Goal: Find contact information: Find contact information

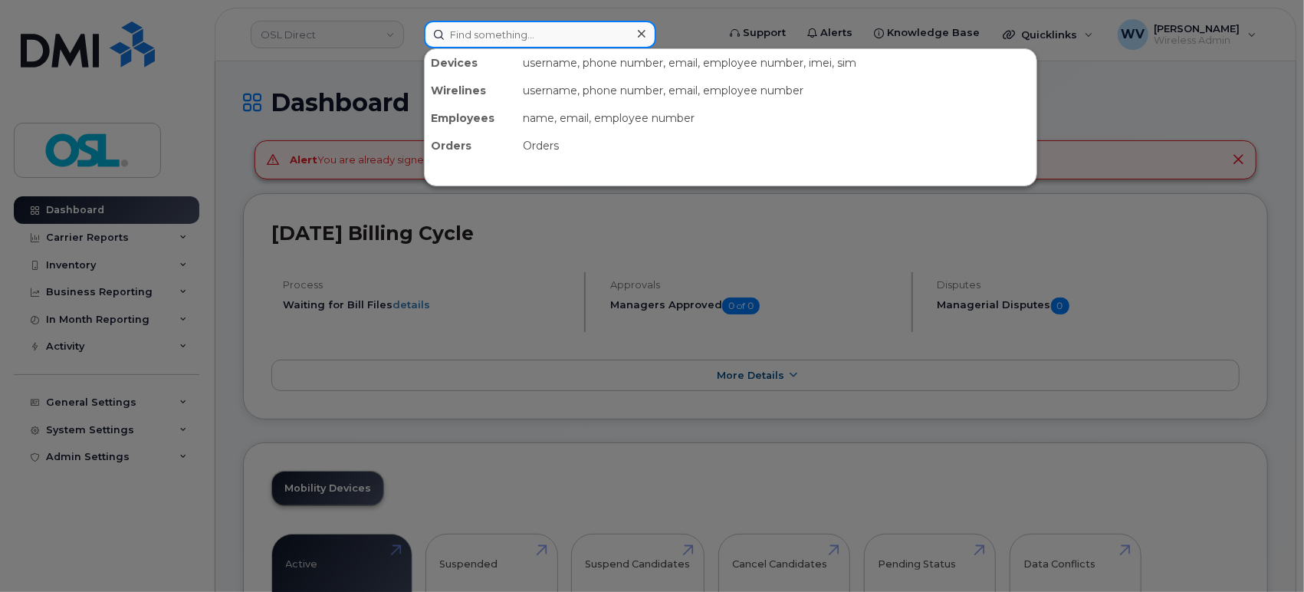
click at [471, 38] on input at bounding box center [540, 35] width 232 height 28
paste input "[PERSON_NAME]"
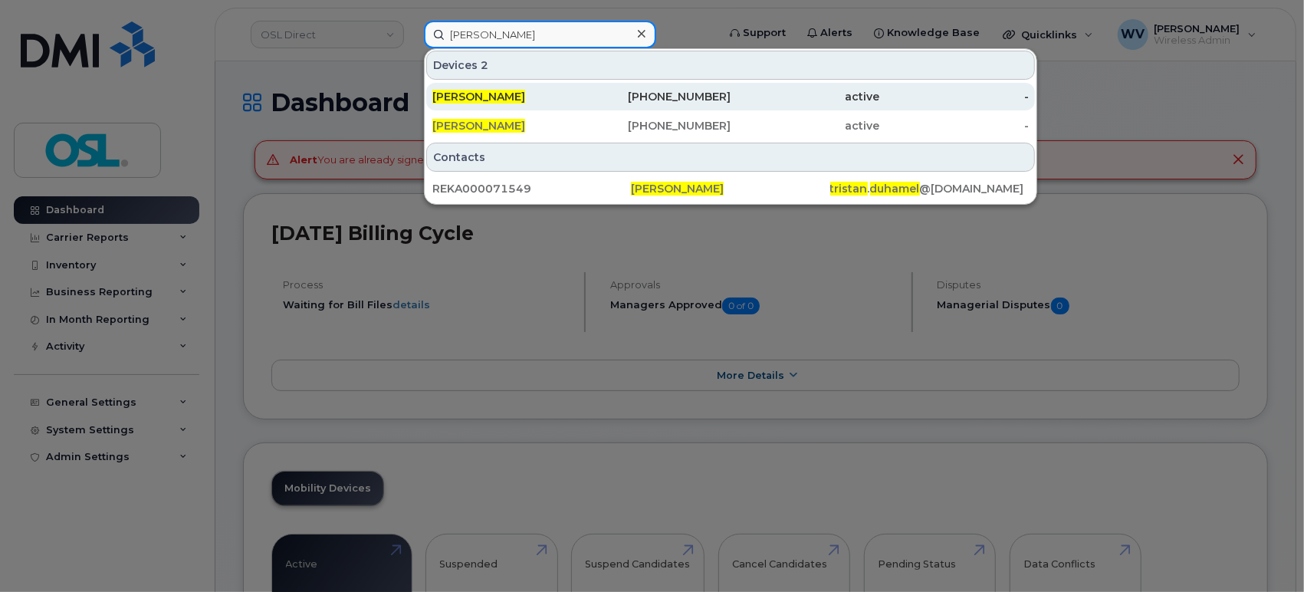
type input "[PERSON_NAME]"
click at [484, 92] on span "[PERSON_NAME]" at bounding box center [478, 97] width 93 height 14
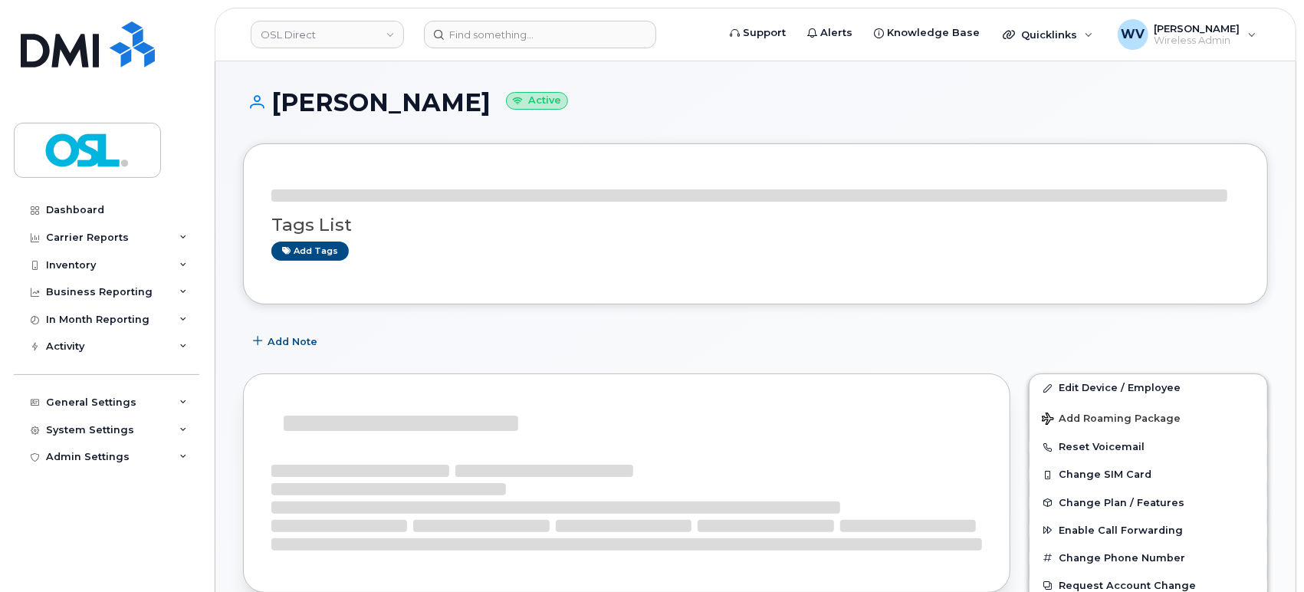
scroll to position [199, 0]
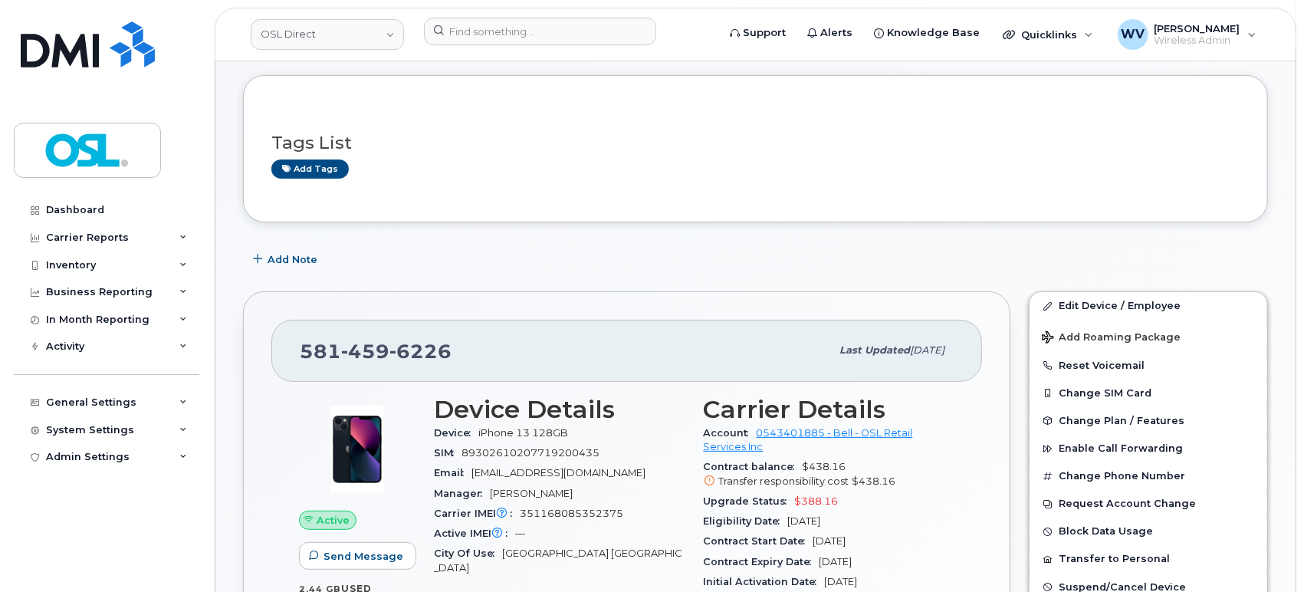
click at [370, 344] on span "459" at bounding box center [365, 351] width 48 height 23
copy span "[PHONE_NUMBER]"
